Goal: Transaction & Acquisition: Subscribe to service/newsletter

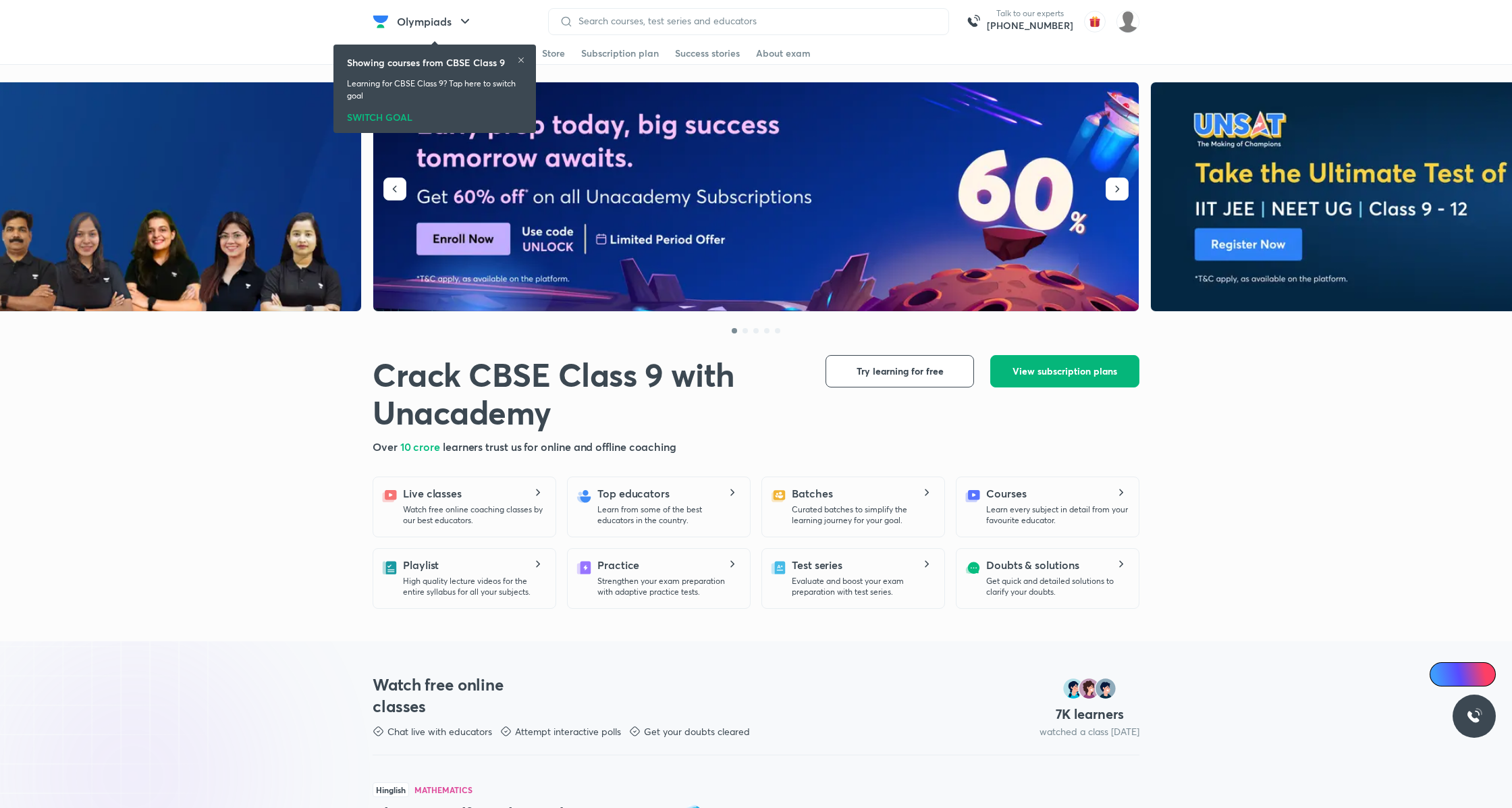
click at [1067, 366] on span "View subscription plans" at bounding box center [1064, 371] width 105 height 14
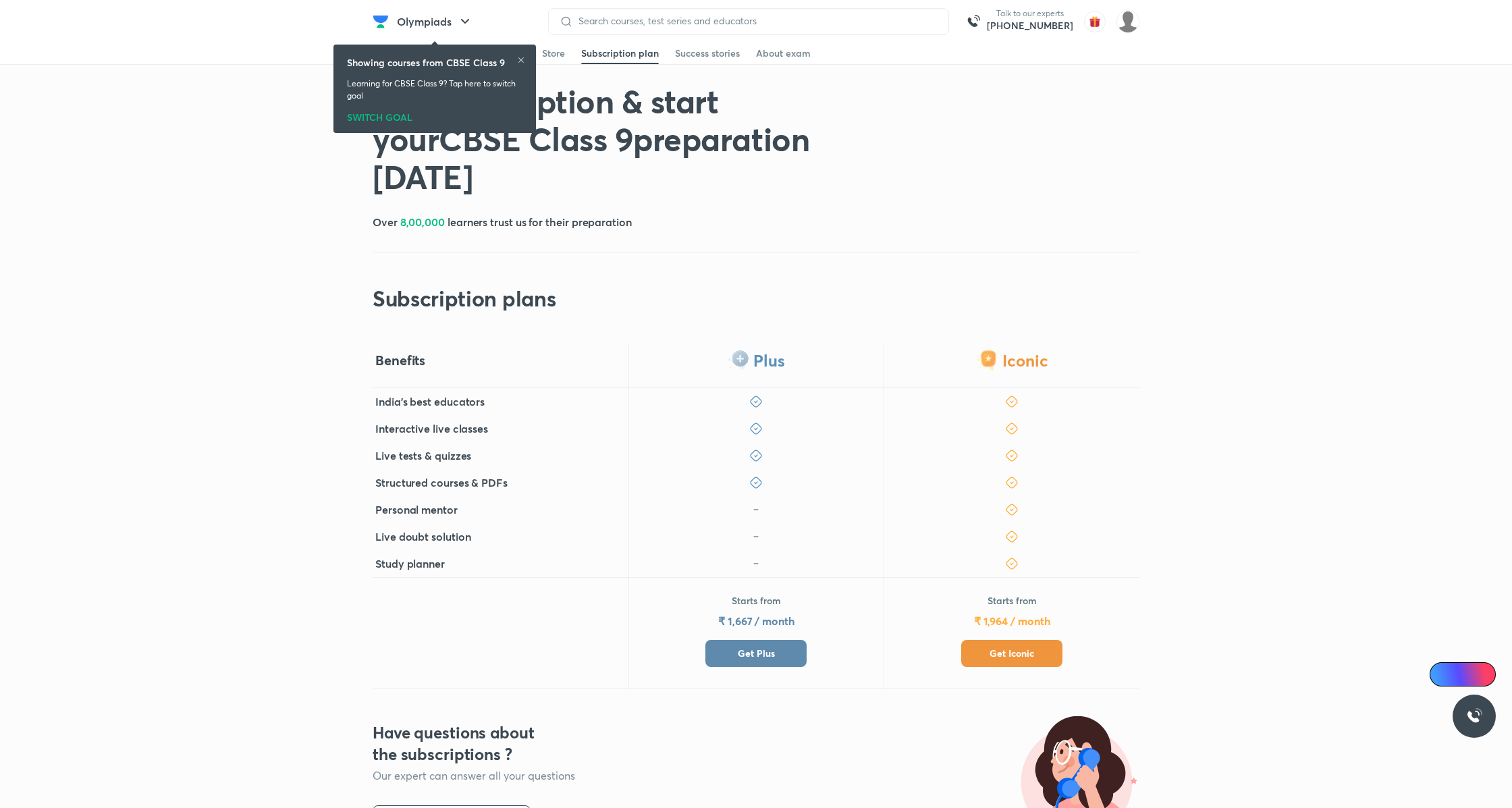
click at [780, 656] on button "Get Plus" at bounding box center [756, 653] width 101 height 27
